Goal: Navigation & Orientation: Find specific page/section

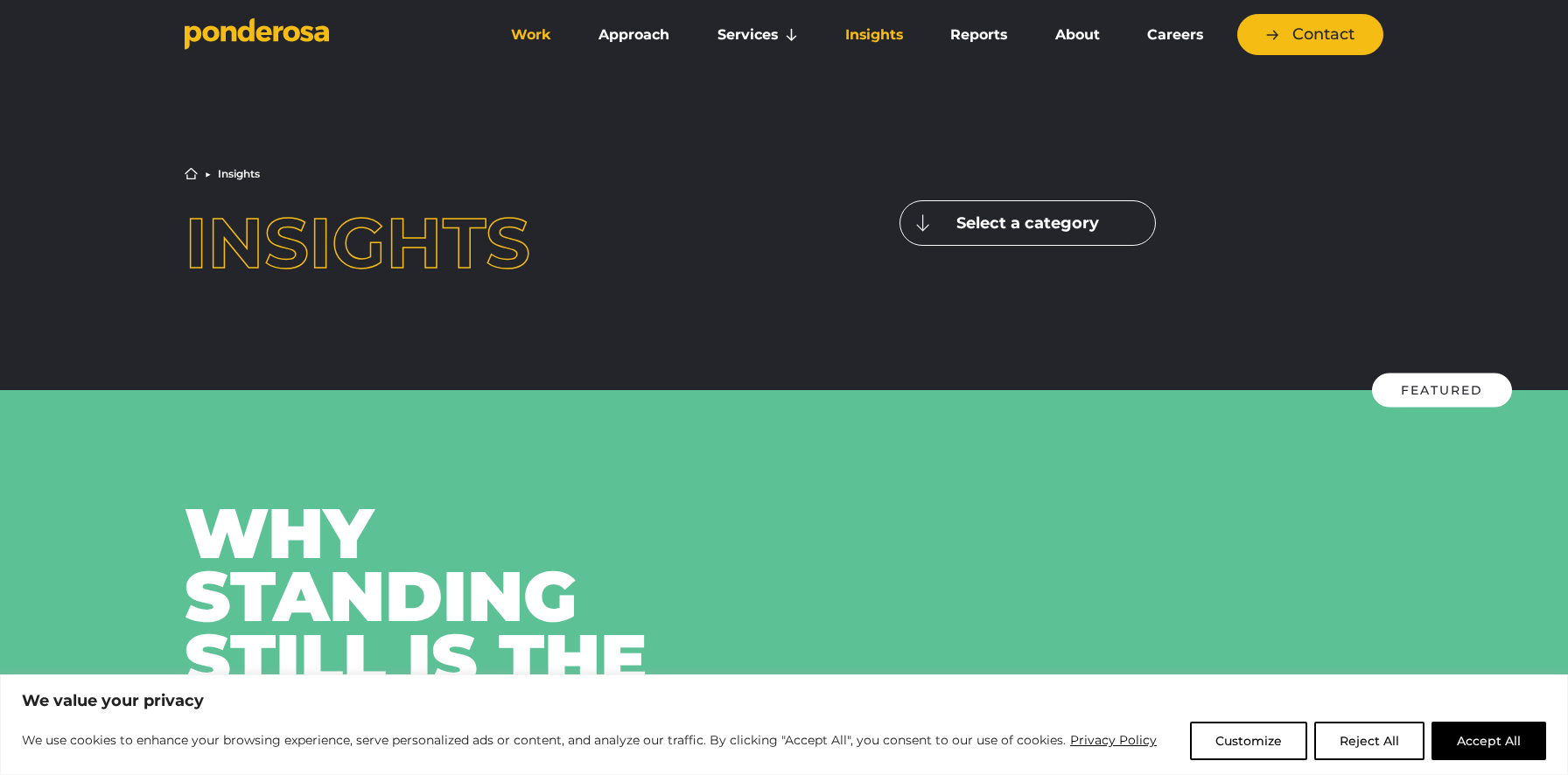
click at [536, 37] on link "Work" at bounding box center [531, 35] width 81 height 37
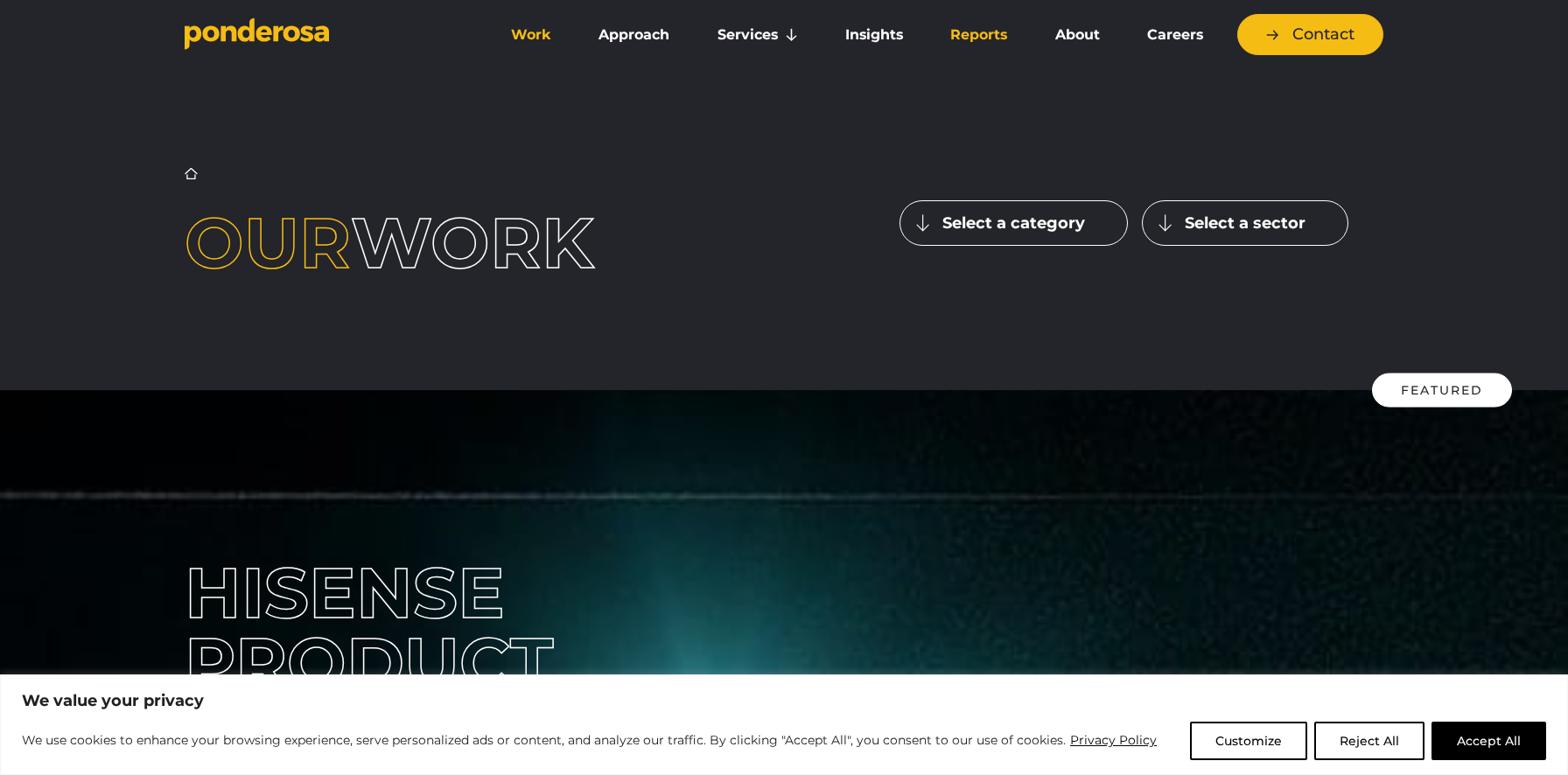
click at [974, 36] on link "Reports" at bounding box center [978, 35] width 97 height 37
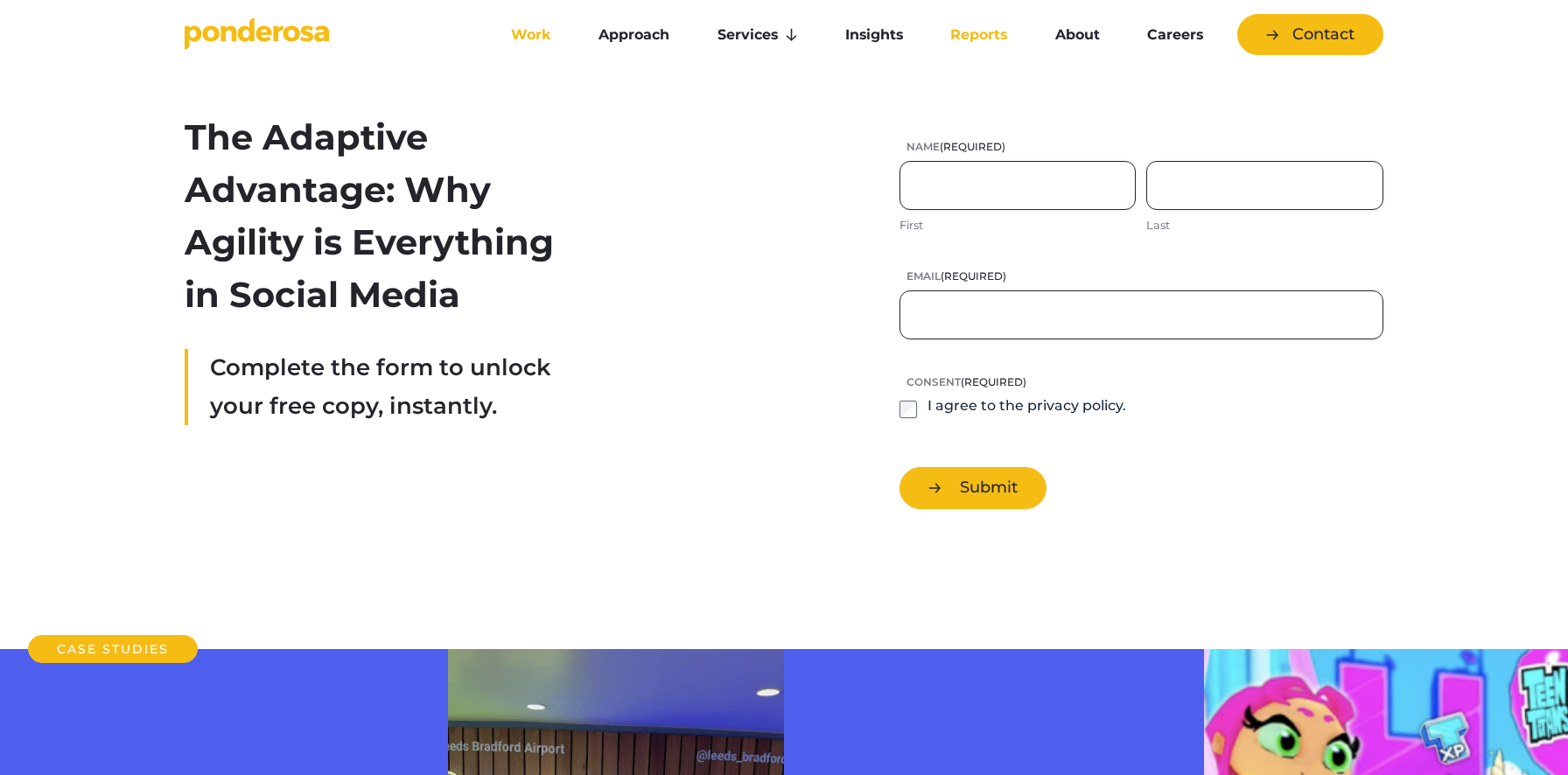
click at [515, 38] on link "Work" at bounding box center [531, 35] width 81 height 37
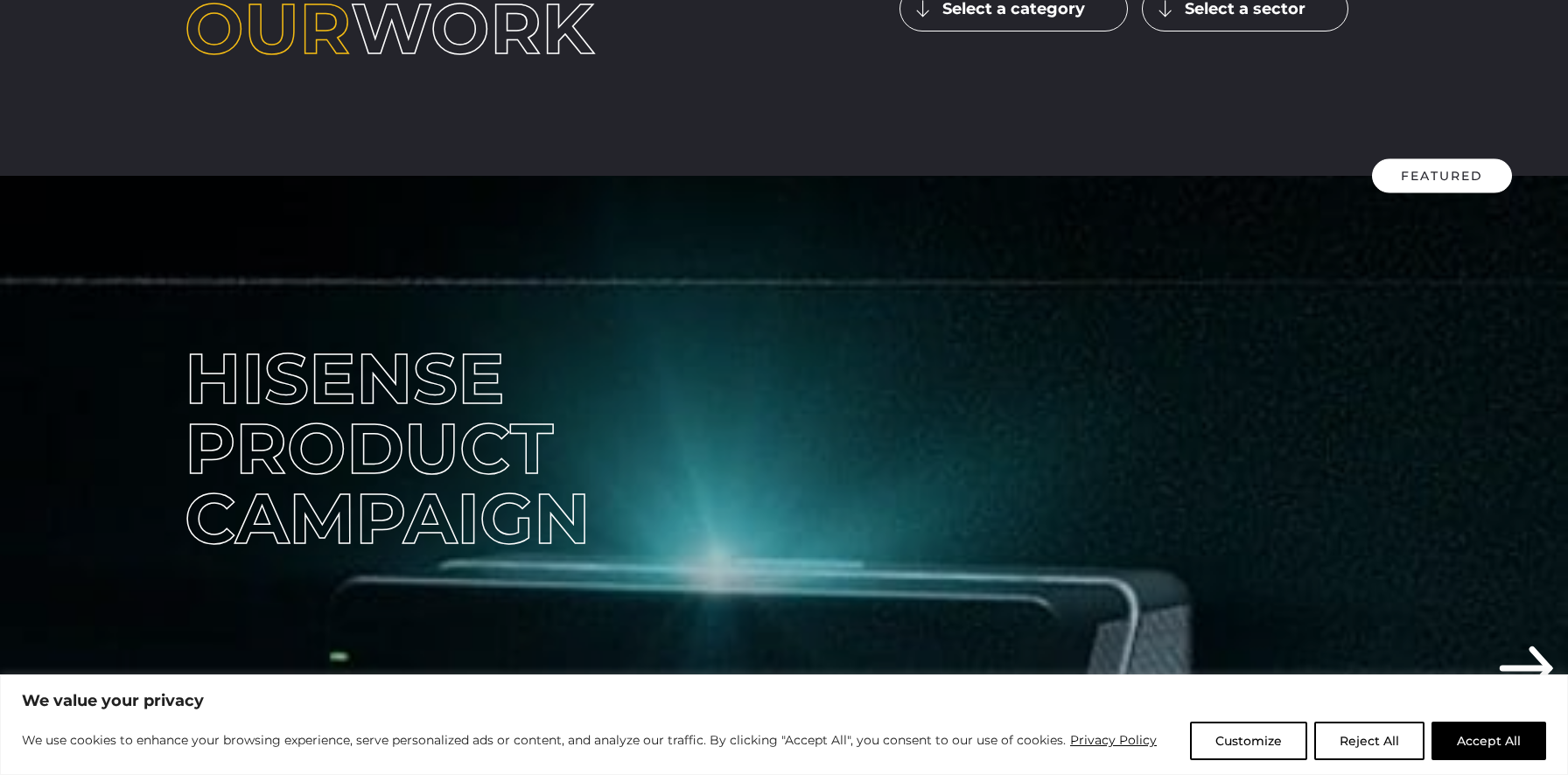
scroll to position [199, 0]
